Goal: Task Accomplishment & Management: Manage account settings

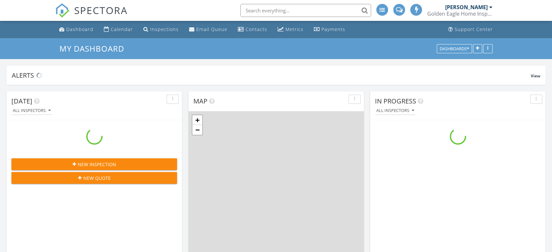
scroll to position [606, 564]
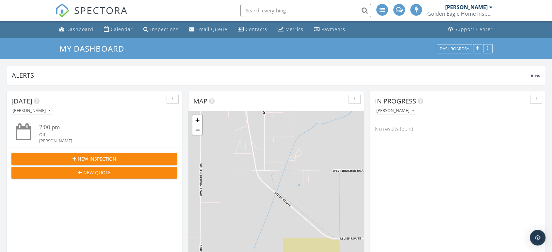
click at [480, 9] on div "[PERSON_NAME]" at bounding box center [467, 7] width 42 height 7
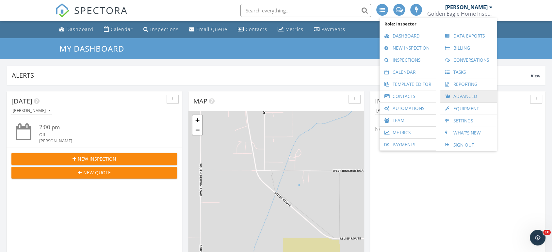
scroll to position [0, 0]
click at [461, 121] on link "Settings" at bounding box center [469, 121] width 50 height 12
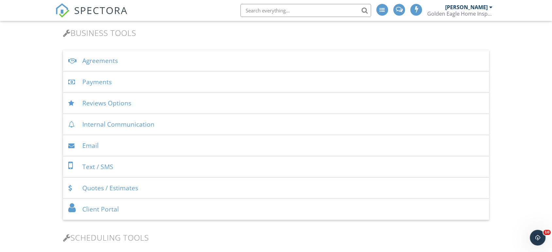
scroll to position [212, 0]
click at [99, 84] on div "Payments" at bounding box center [276, 82] width 426 height 21
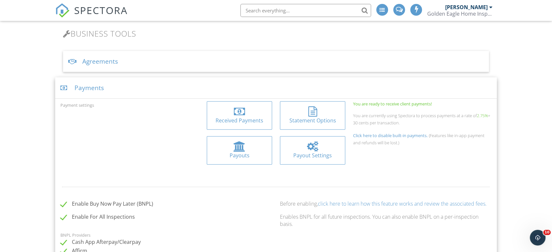
click at [300, 142] on div at bounding box center [312, 147] width 55 height 10
click at [83, 80] on div "Payments" at bounding box center [276, 87] width 442 height 21
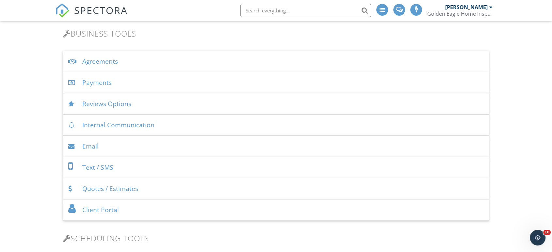
click at [90, 12] on span "SPECTORA" at bounding box center [101, 10] width 54 height 14
